Goal: Check status

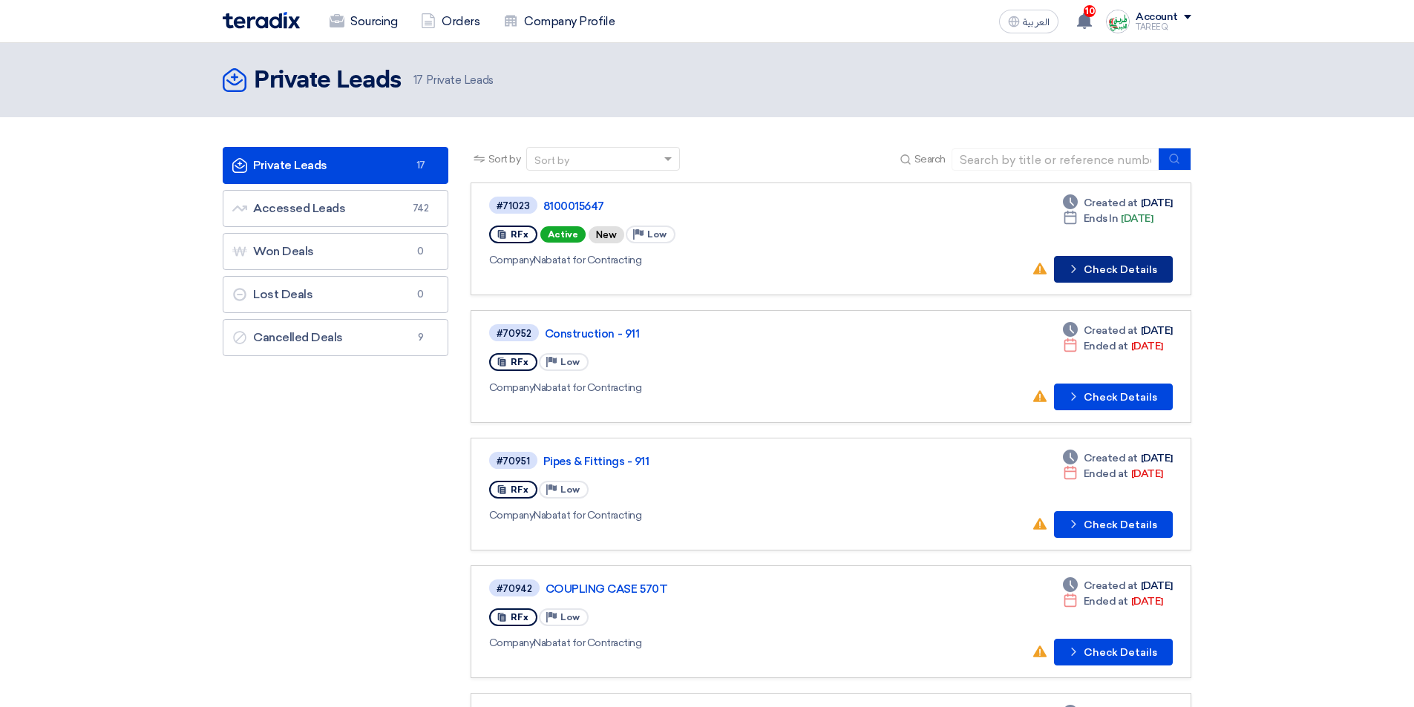
click at [1142, 260] on button "Check details Check Details" at bounding box center [1113, 269] width 119 height 27
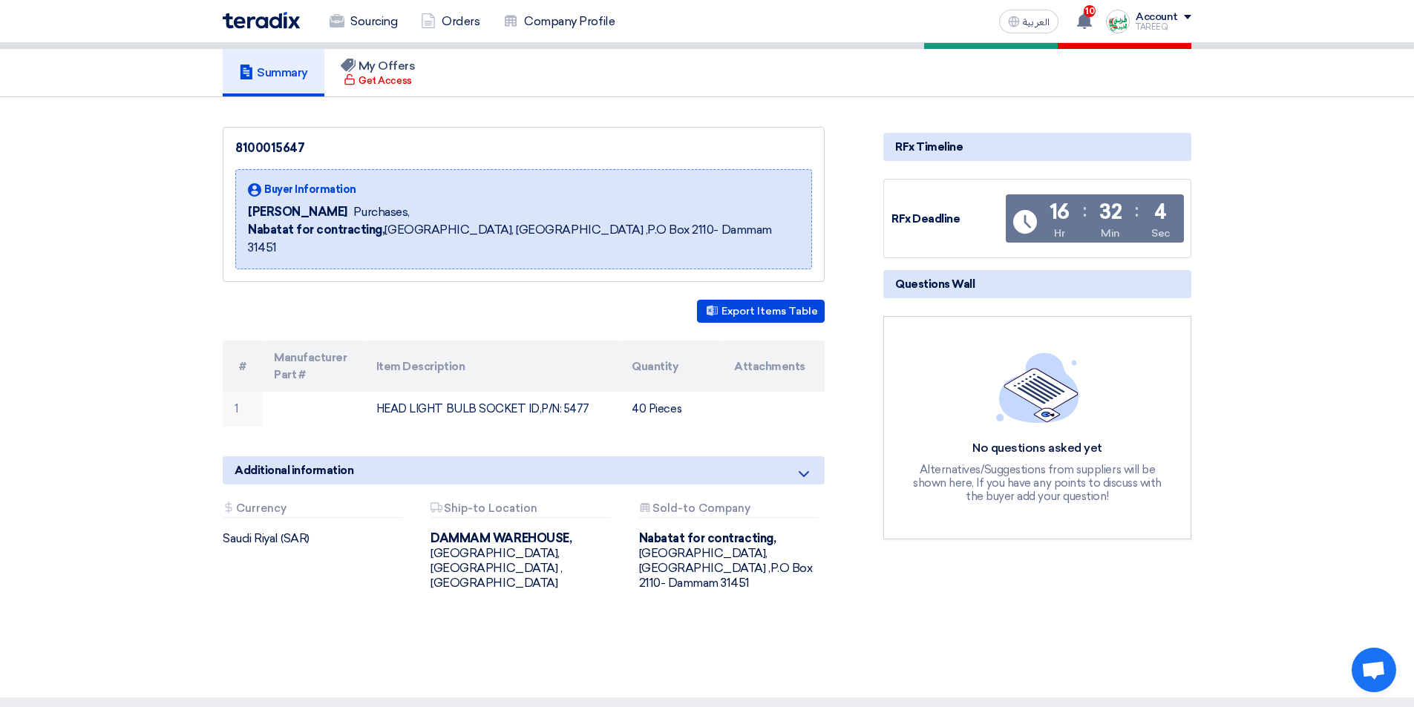
scroll to position [94, 0]
